Goal: Information Seeking & Learning: Learn about a topic

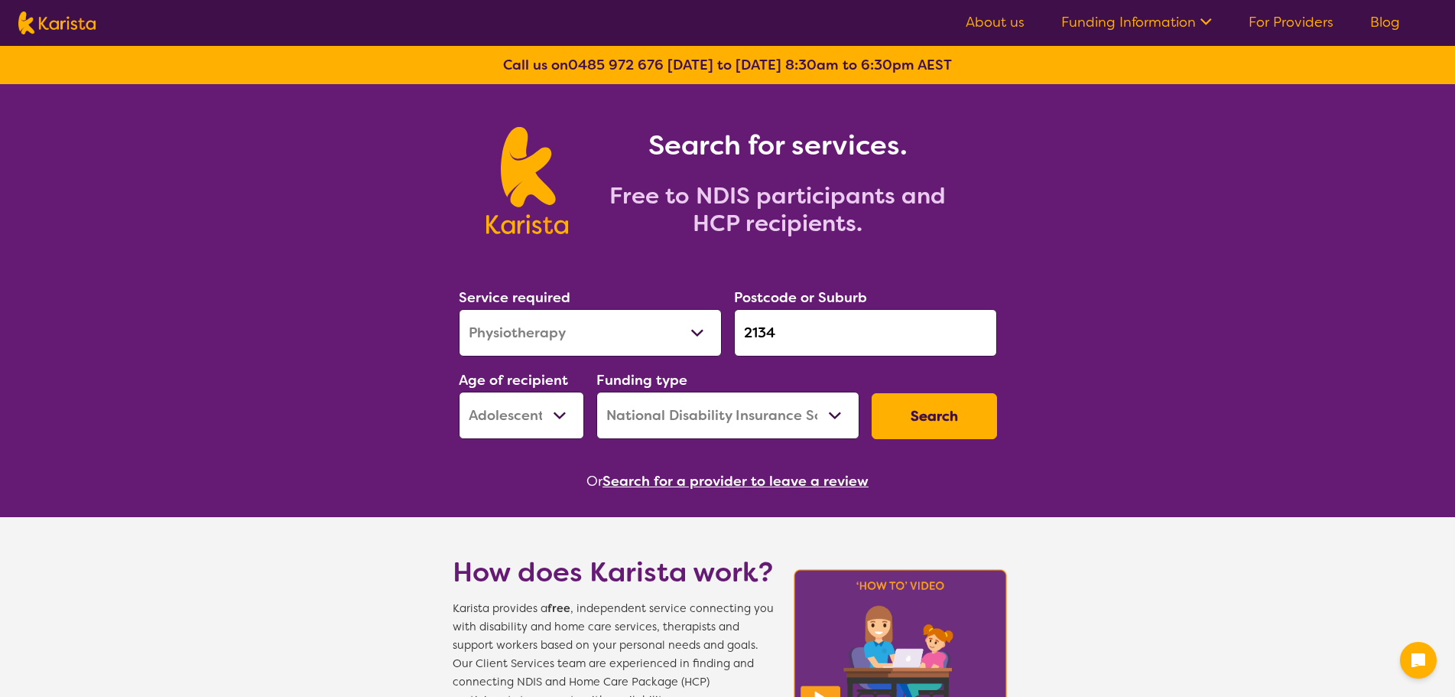
select select "Physiotherapy"
select select "AS"
select select "NDIS"
click at [606, 336] on select "Allied Health Assistant Assessment ([MEDICAL_DATA] or [MEDICAL_DATA]) Behaviour…" at bounding box center [590, 332] width 263 height 47
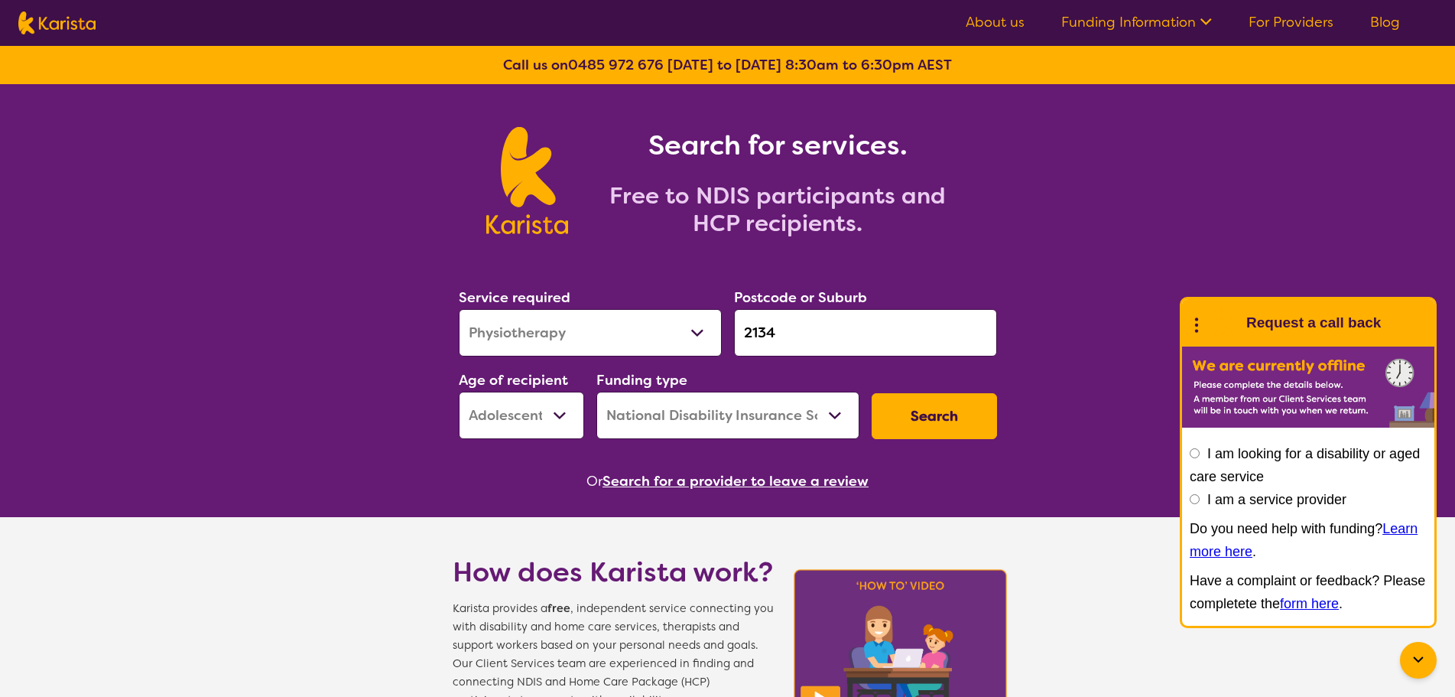
select select "Speech therapy"
click at [459, 309] on select "Allied Health Assistant Assessment ([MEDICAL_DATA] or [MEDICAL_DATA]) Behaviour…" at bounding box center [590, 332] width 263 height 47
click at [808, 325] on input "2134" at bounding box center [865, 332] width 263 height 47
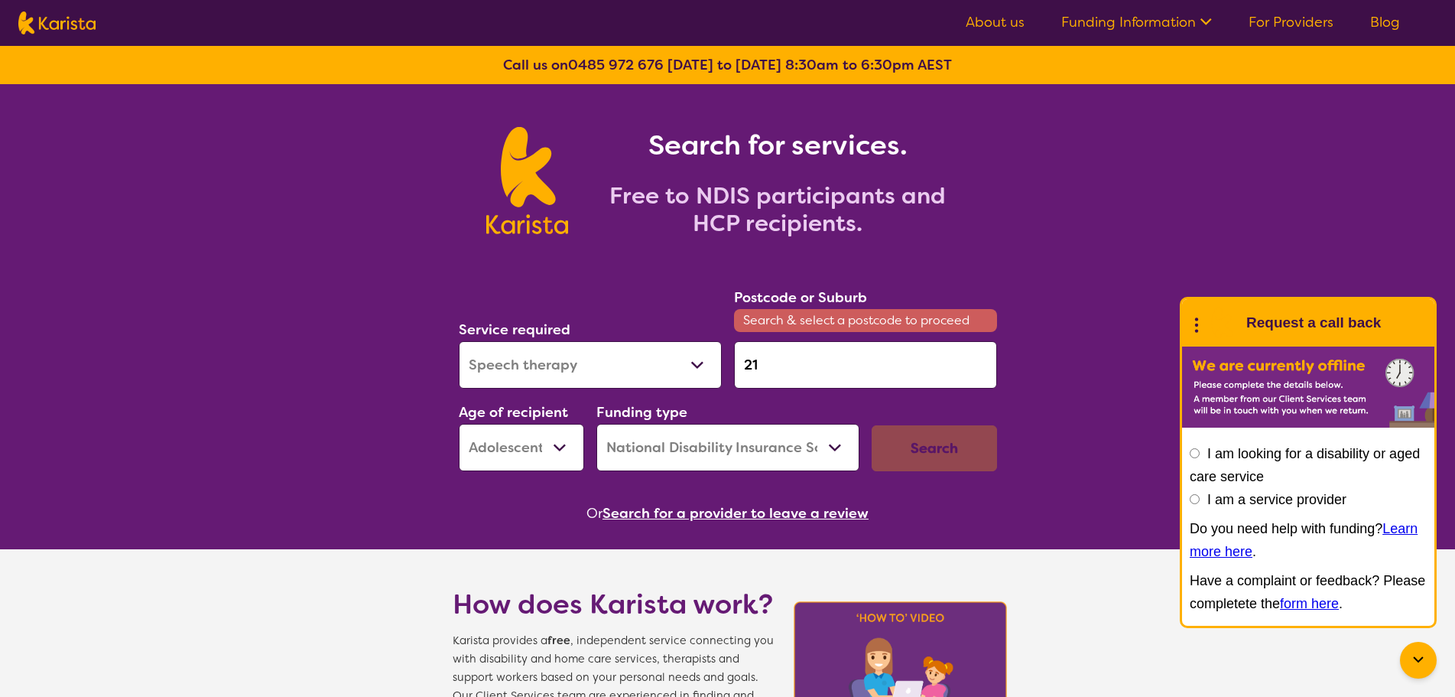
type input "2"
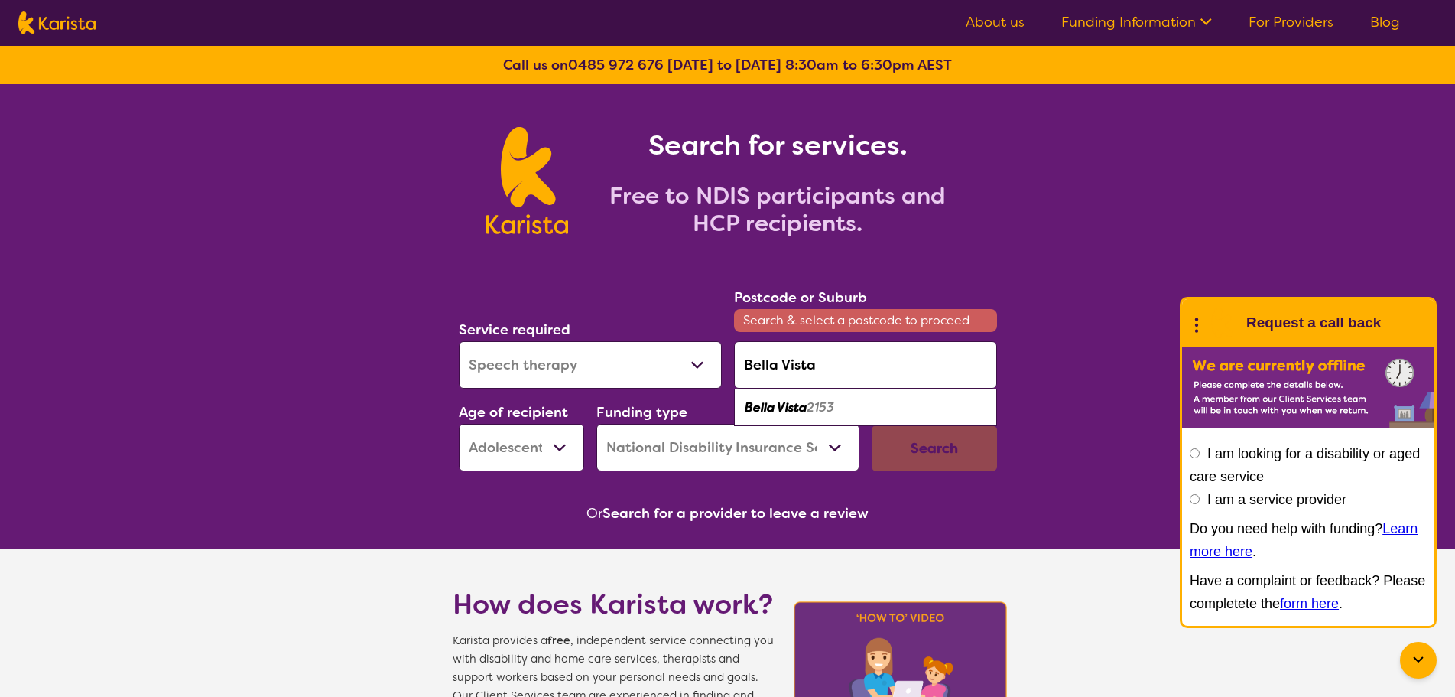
click at [816, 413] on em "2153" at bounding box center [821, 407] width 28 height 16
type input "2153"
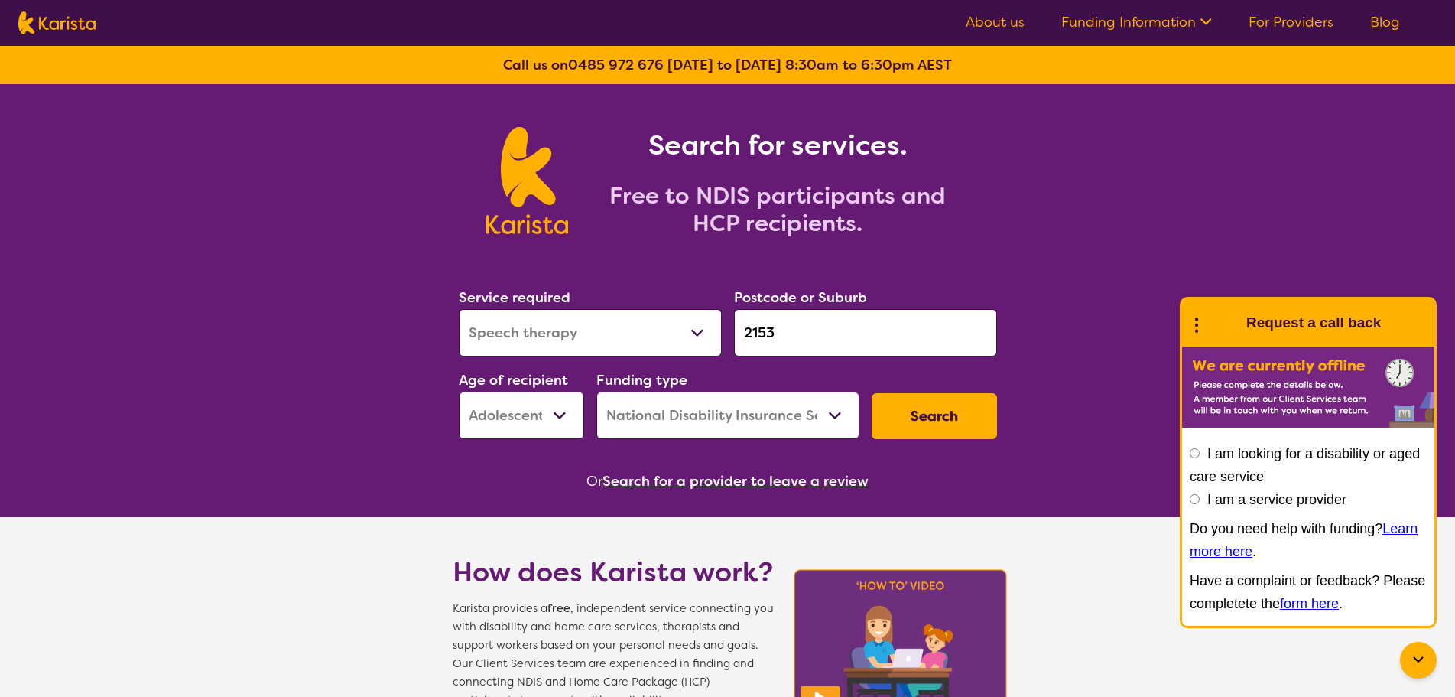
click at [983, 414] on button "Search" at bounding box center [934, 416] width 125 height 46
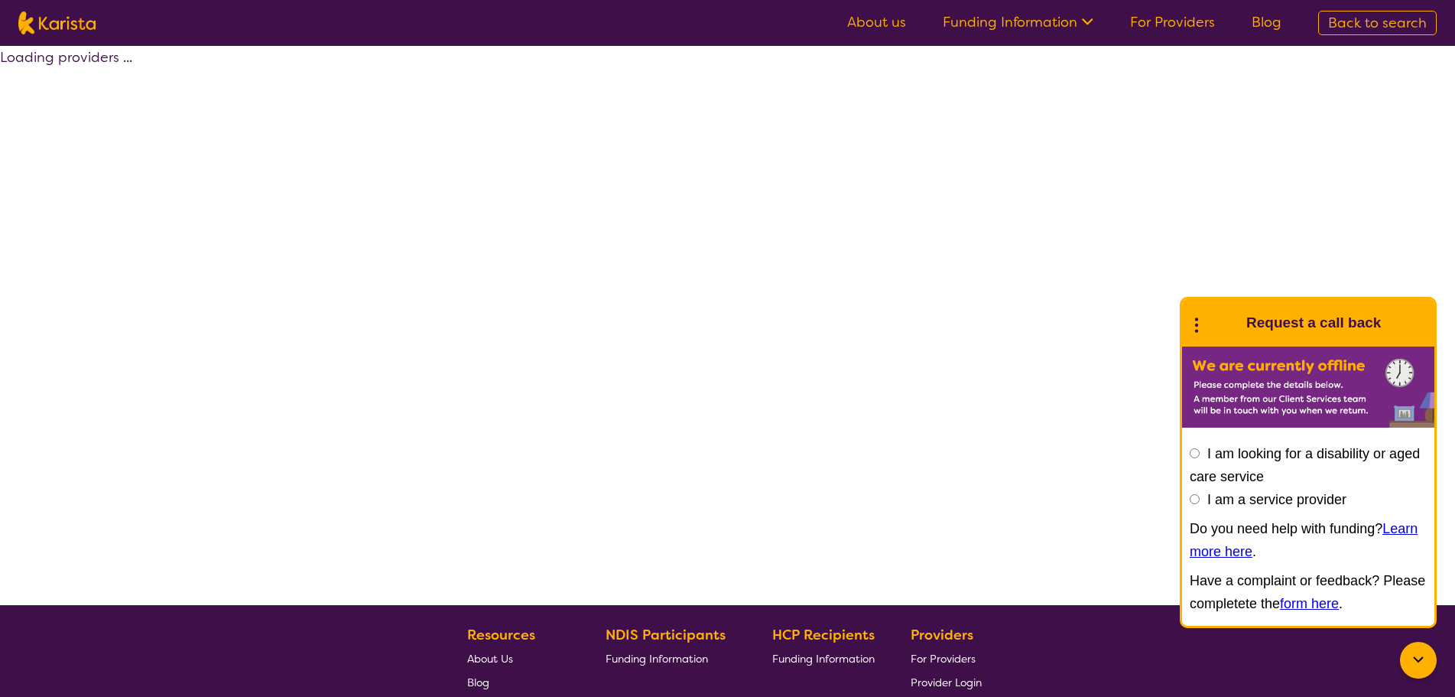
select select "by_score"
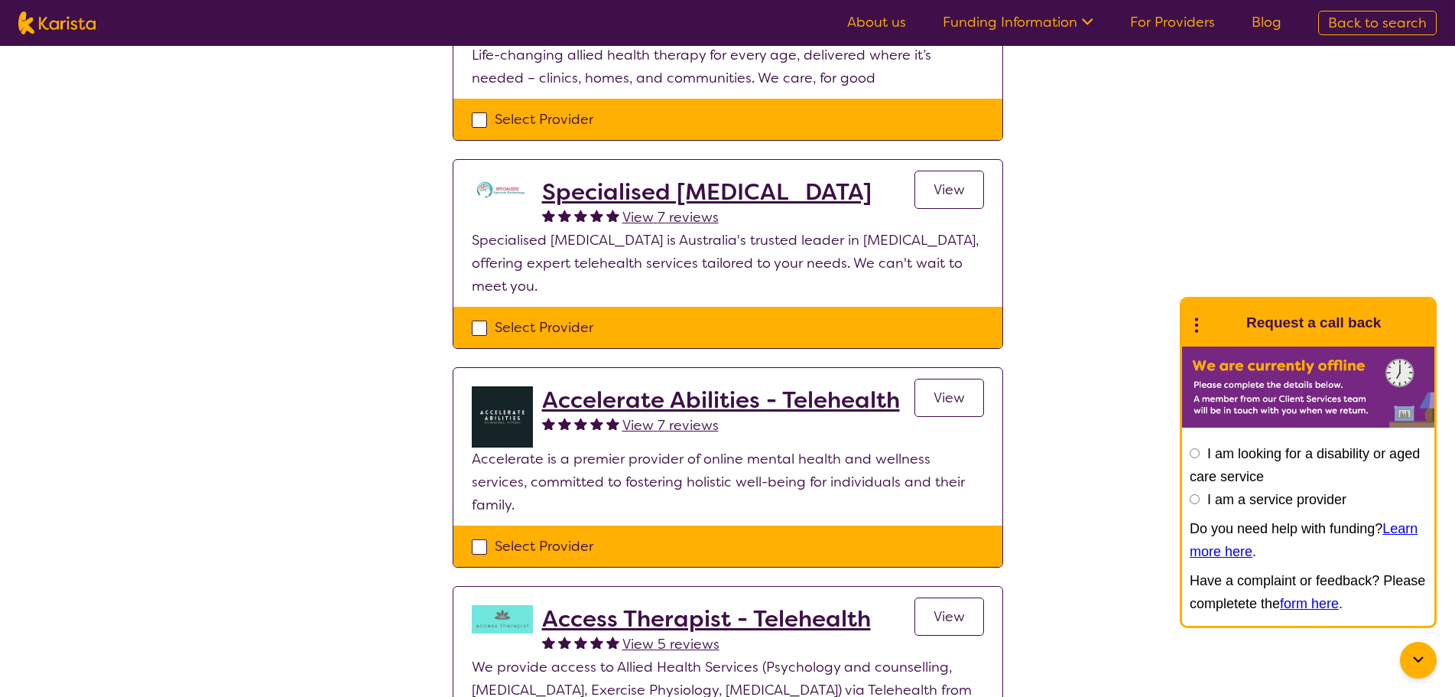
scroll to position [153, 0]
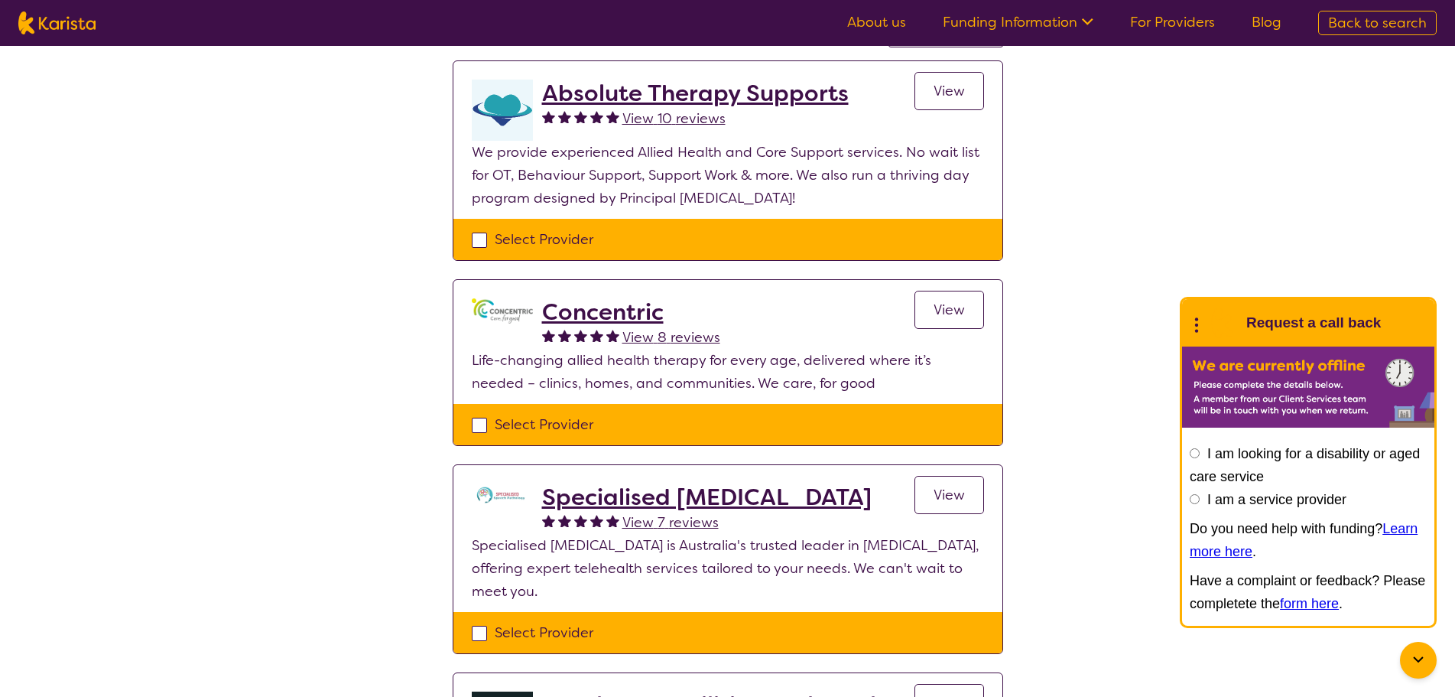
click at [935, 314] on span "View" at bounding box center [949, 310] width 31 height 18
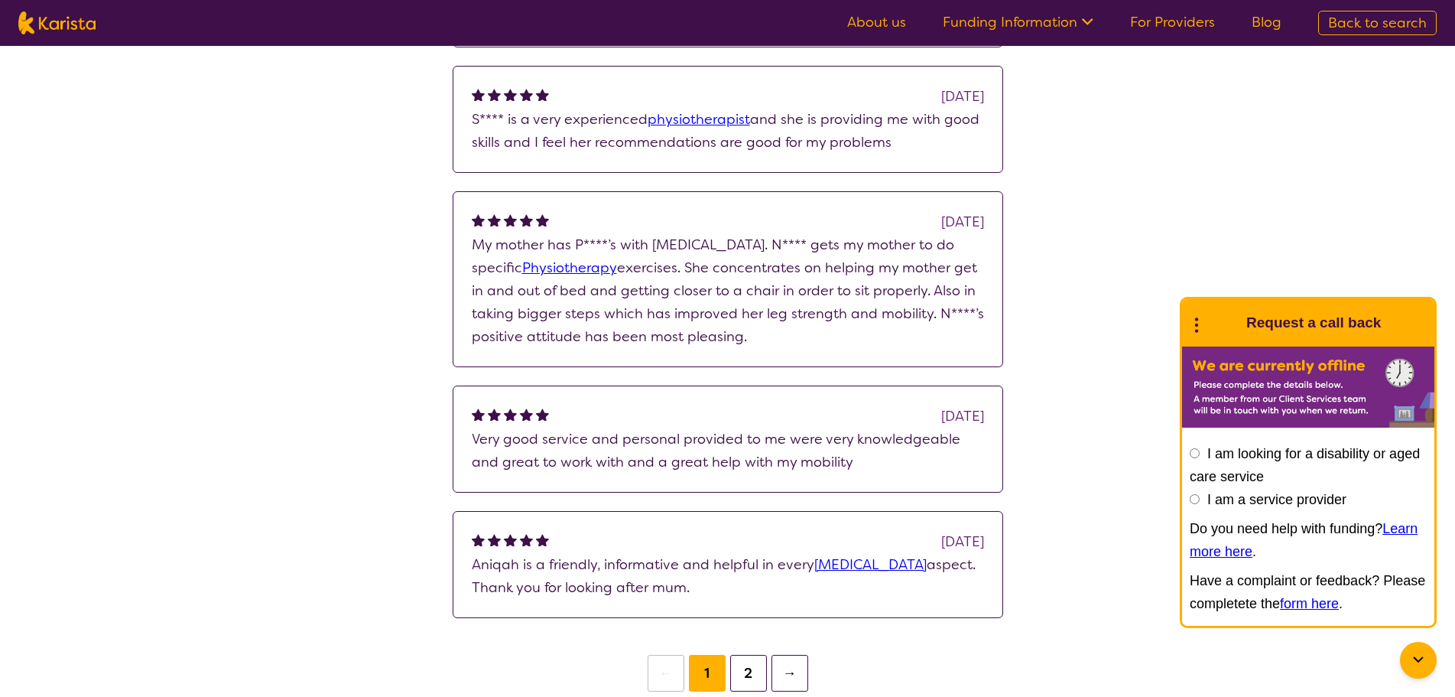
scroll to position [918, 0]
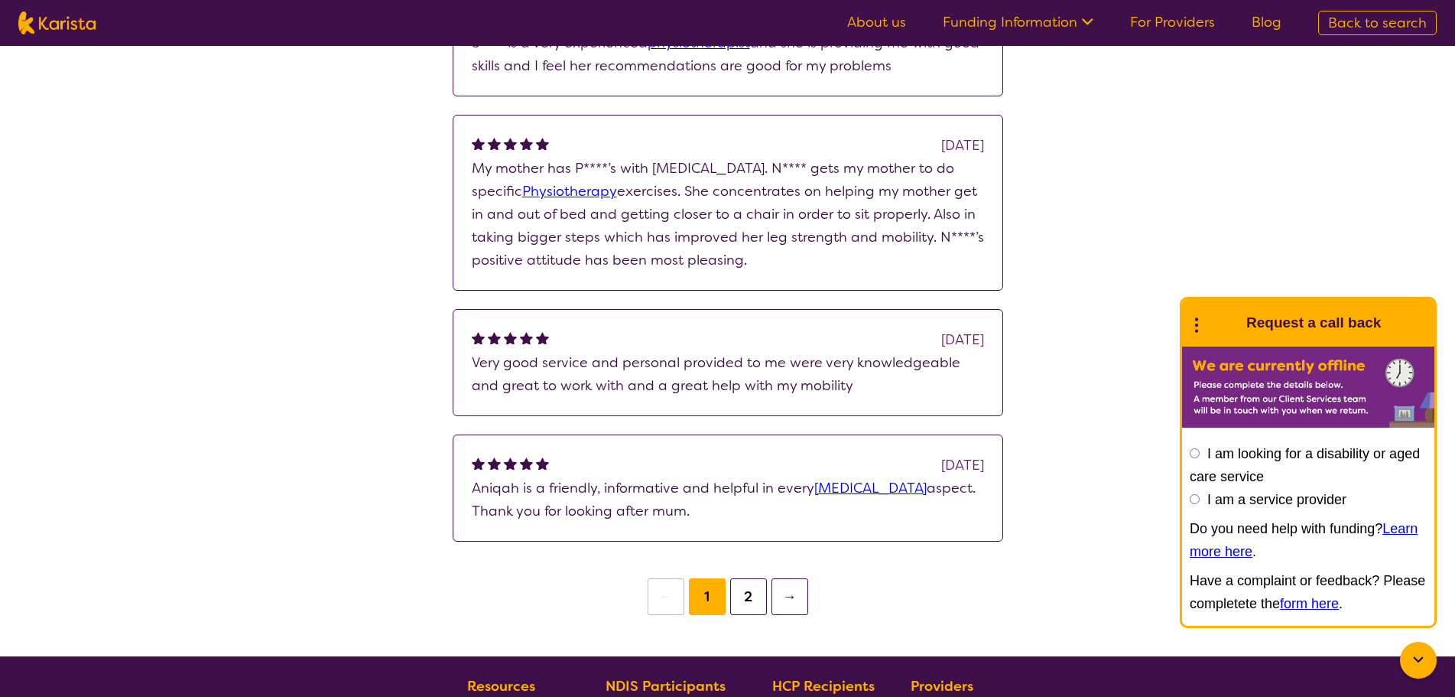
click at [749, 596] on button "2" at bounding box center [748, 596] width 37 height 37
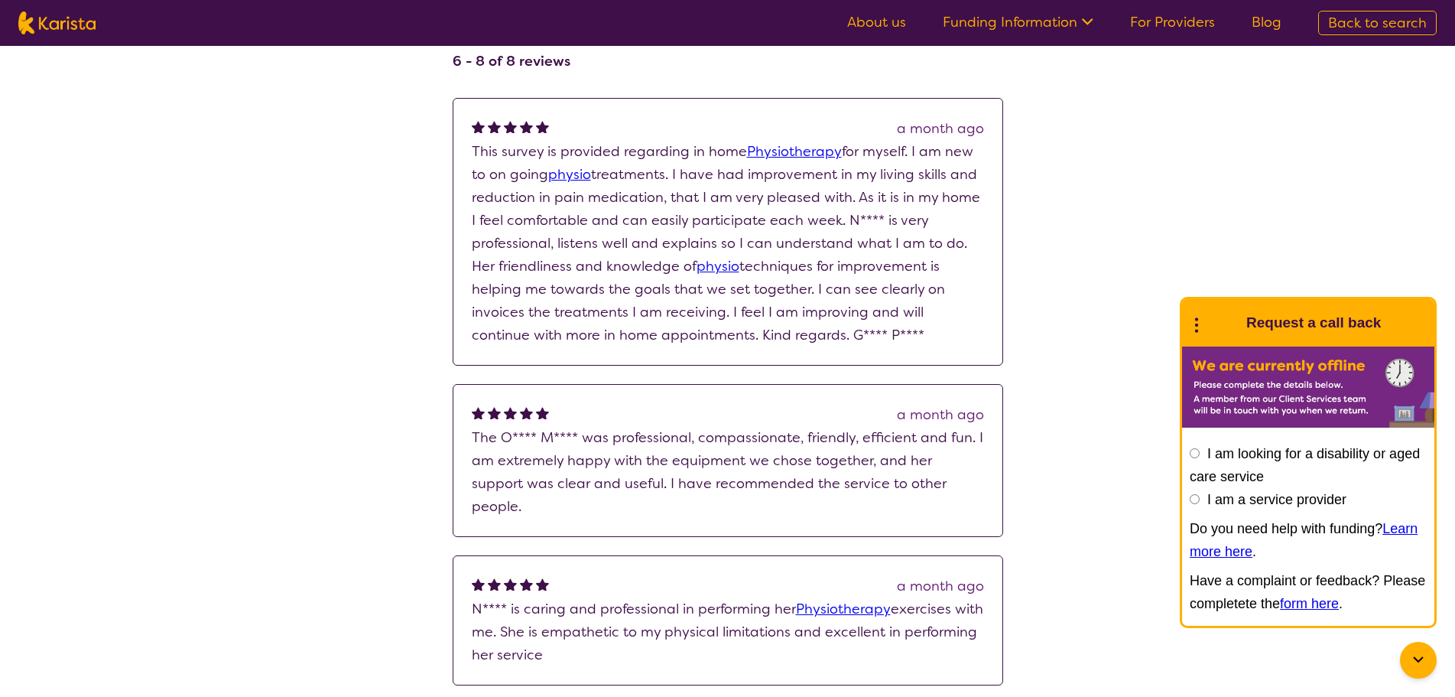
scroll to position [1071, 0]
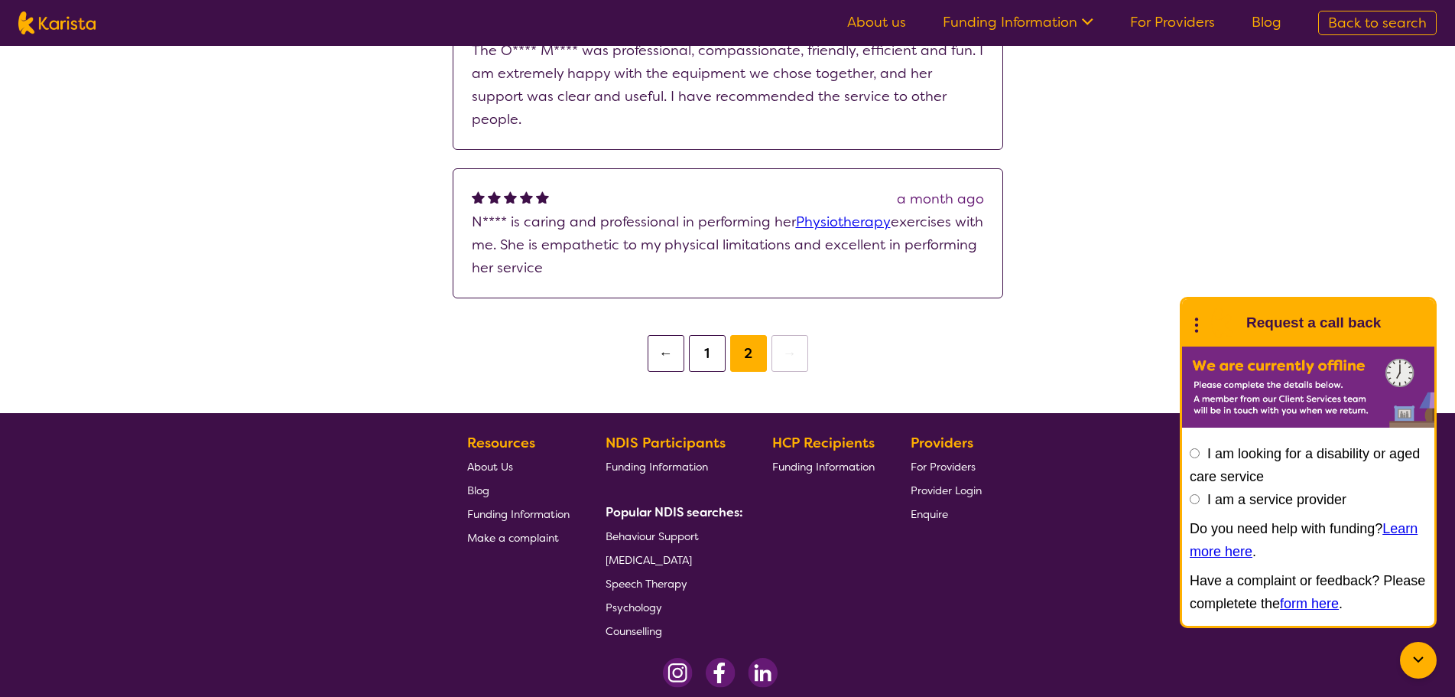
click at [710, 335] on button "1" at bounding box center [707, 353] width 37 height 37
